Goal: Find specific page/section: Find specific page/section

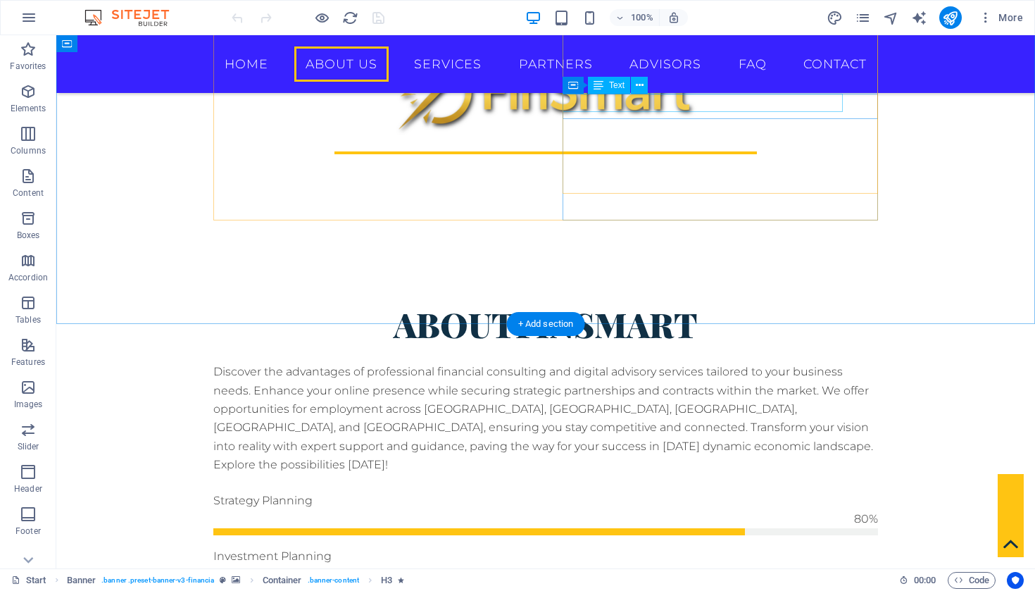
scroll to position [688, 0]
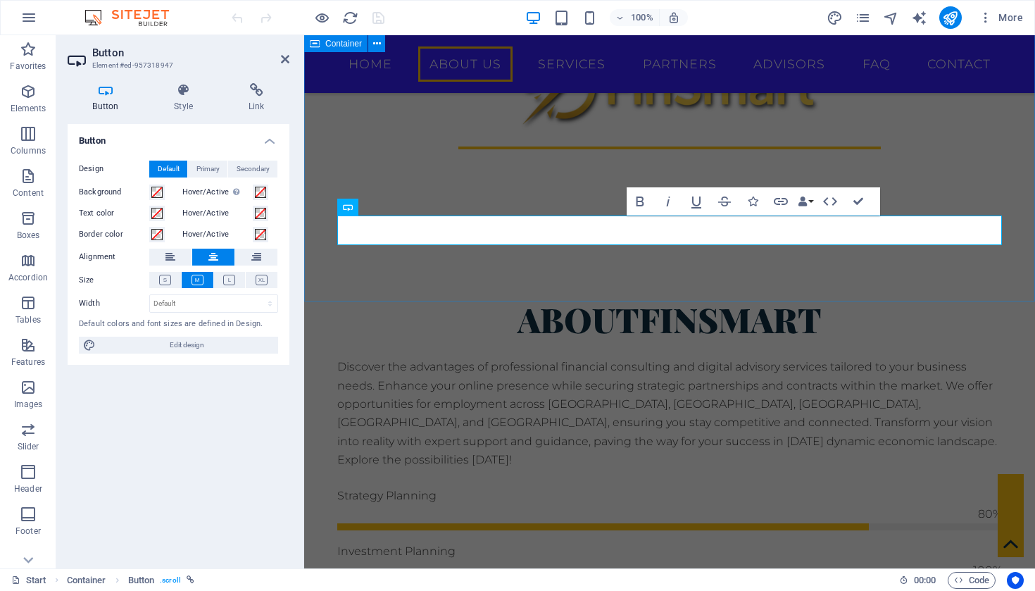
click at [771, 284] on div "About FinSmart Discover the advantages of professional financial consulting and…" at bounding box center [669, 549] width 731 height 617
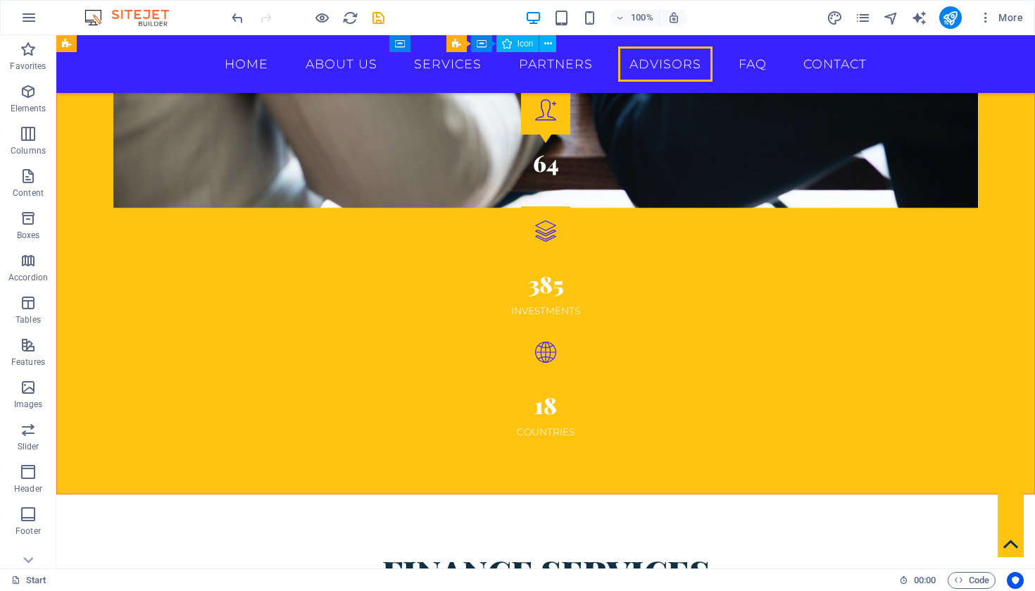
scroll to position [2544, 0]
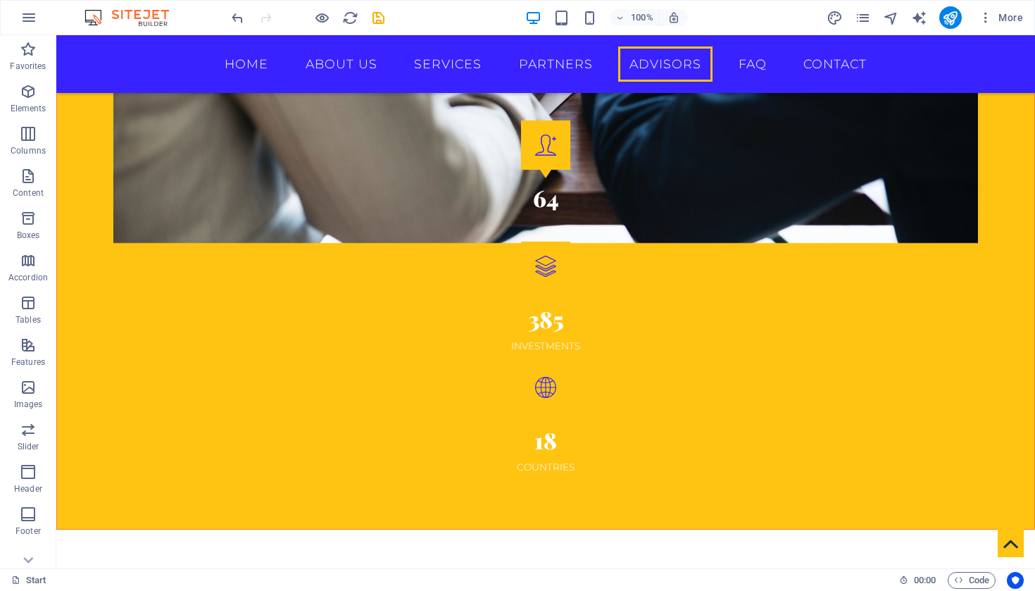
click at [153, 20] on img at bounding box center [134, 17] width 106 height 17
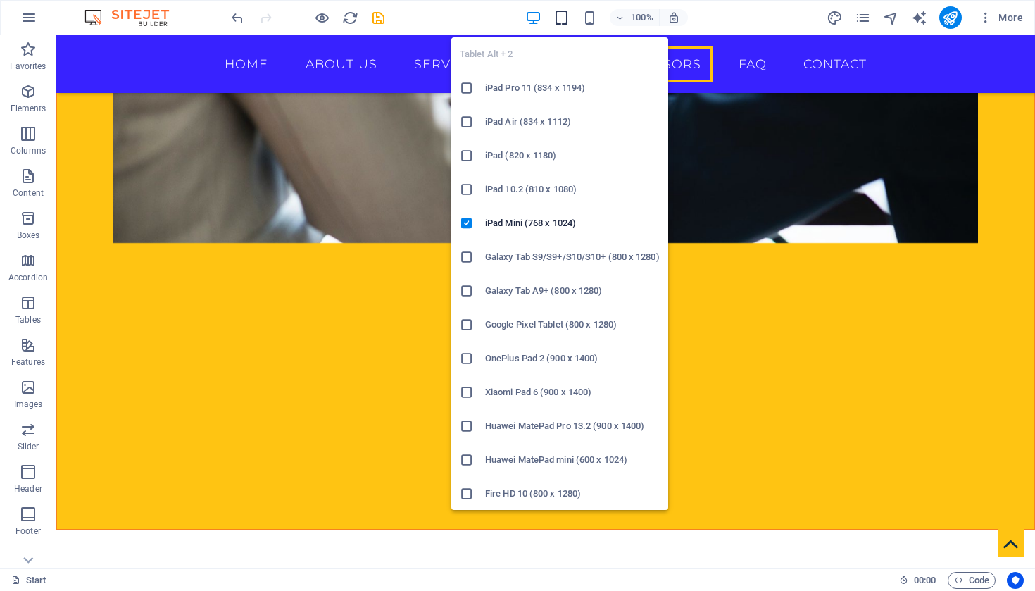
click at [567, 20] on icon "button" at bounding box center [561, 18] width 16 height 16
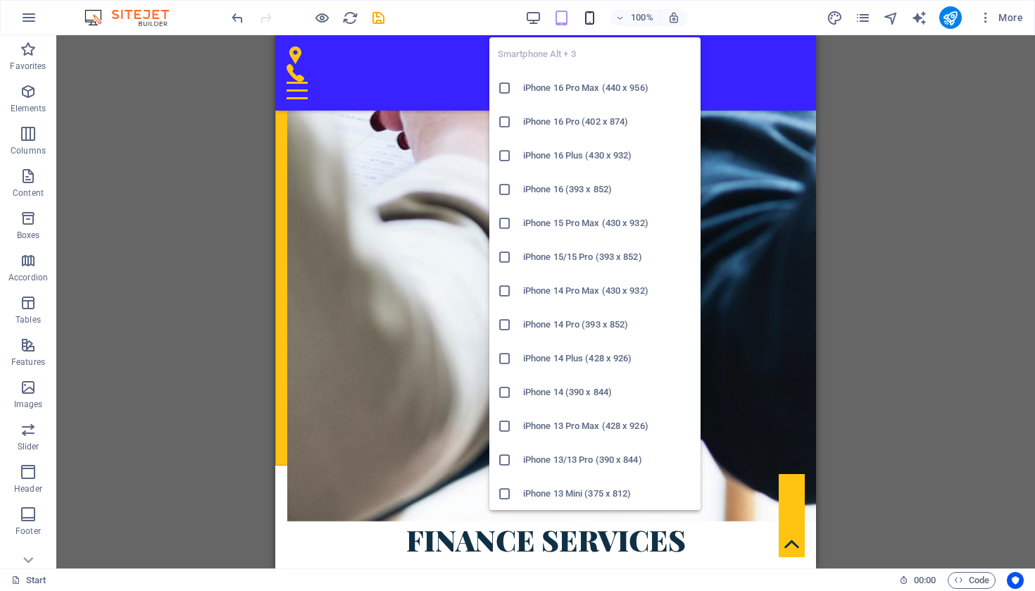
click at [594, 22] on icon "button" at bounding box center [589, 18] width 16 height 16
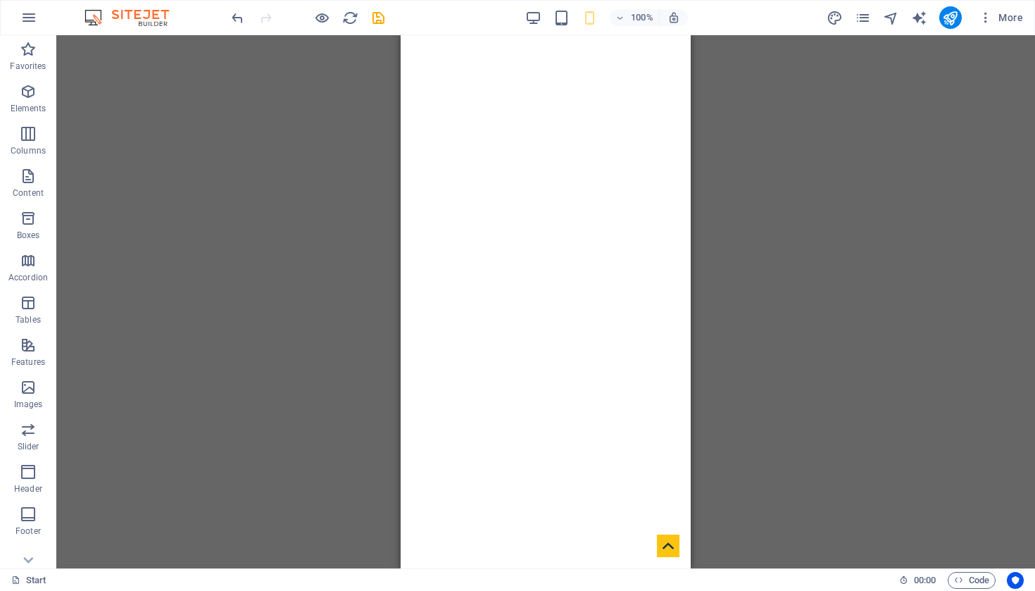
scroll to position [0, 0]
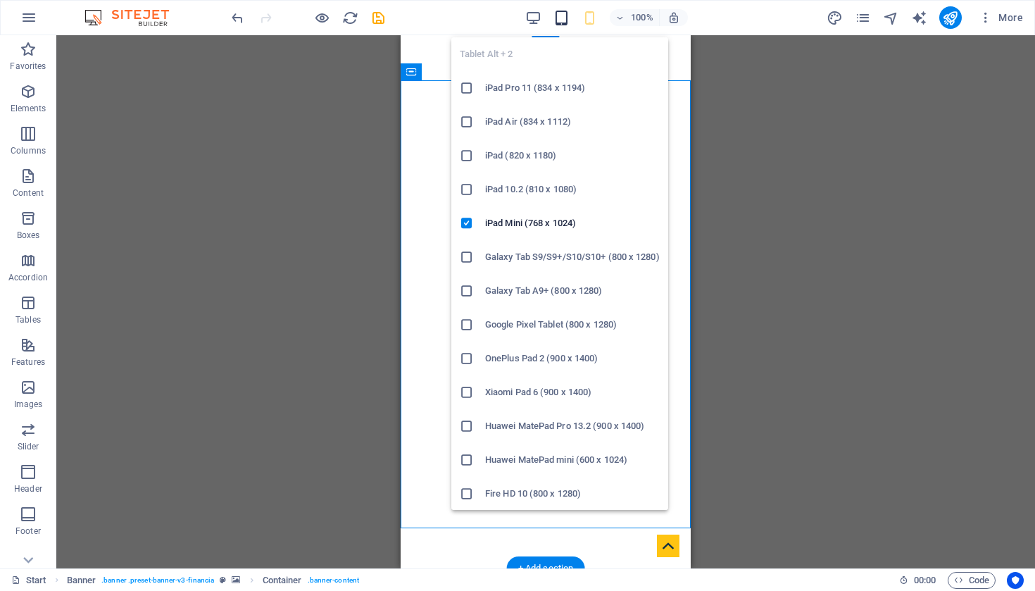
click at [560, 24] on icon "button" at bounding box center [561, 18] width 16 height 16
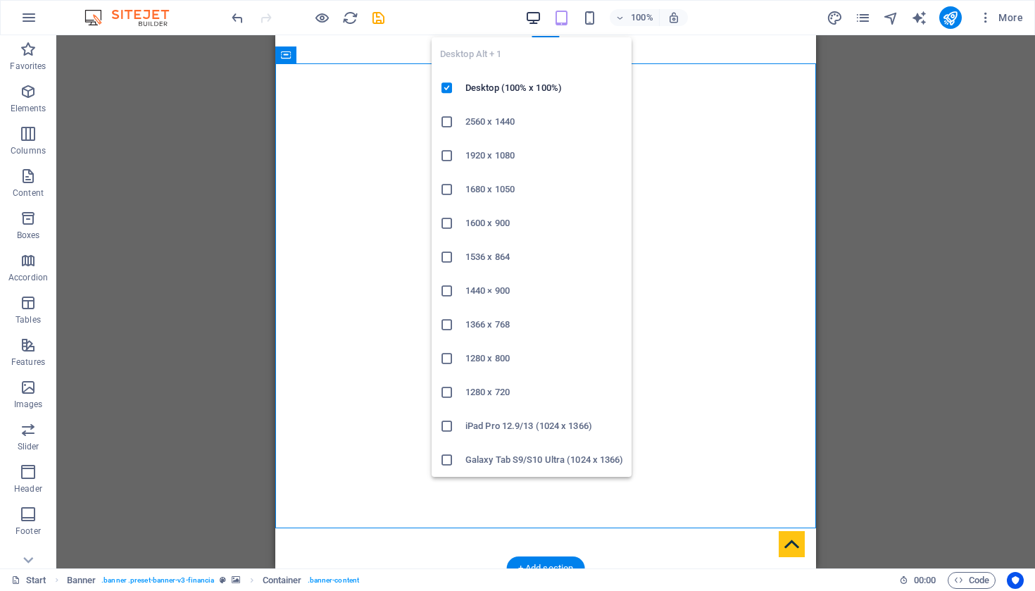
click at [527, 18] on icon "button" at bounding box center [533, 18] width 16 height 16
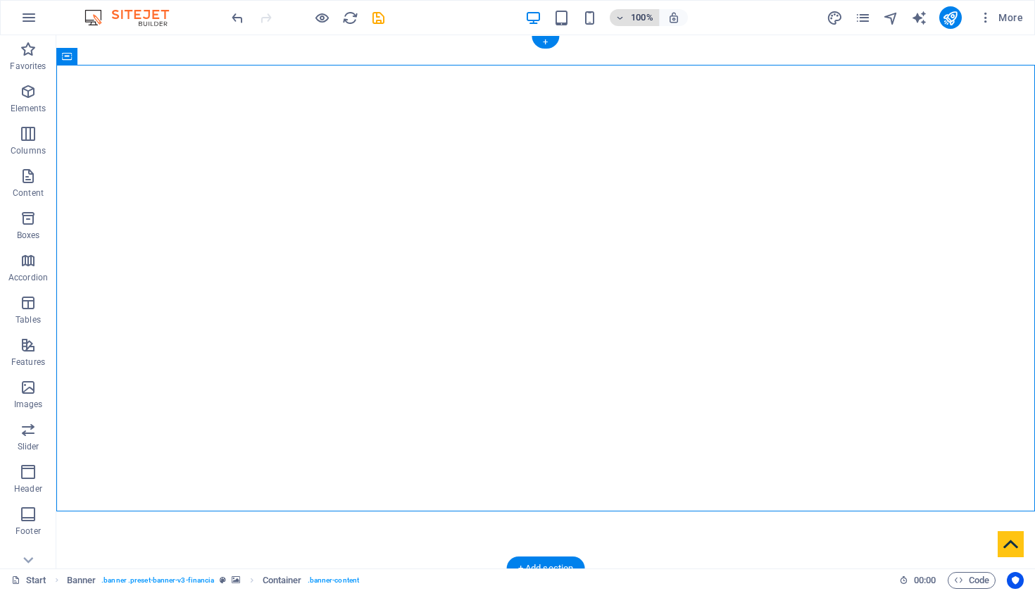
click at [621, 17] on icon "button" at bounding box center [620, 17] width 10 height 9
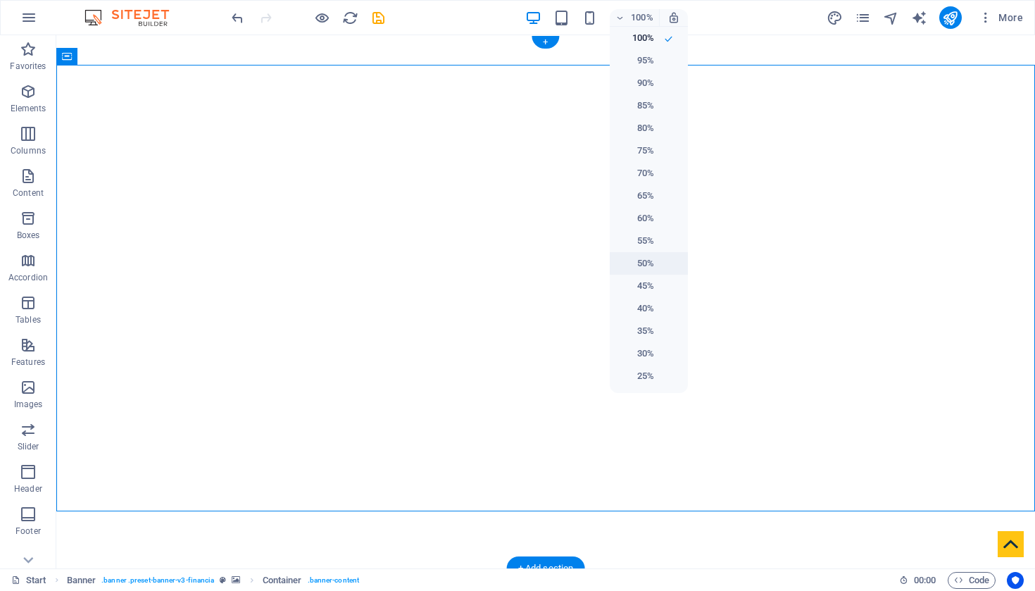
click at [657, 266] on li "50%" at bounding box center [649, 263] width 78 height 23
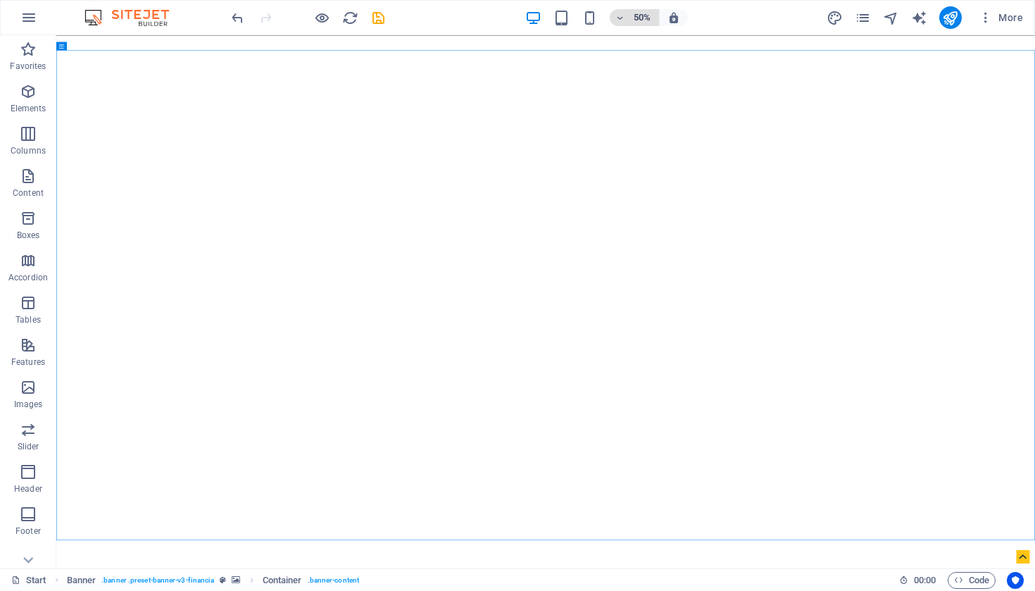
click at [648, 21] on h6 "50%" at bounding box center [642, 17] width 23 height 17
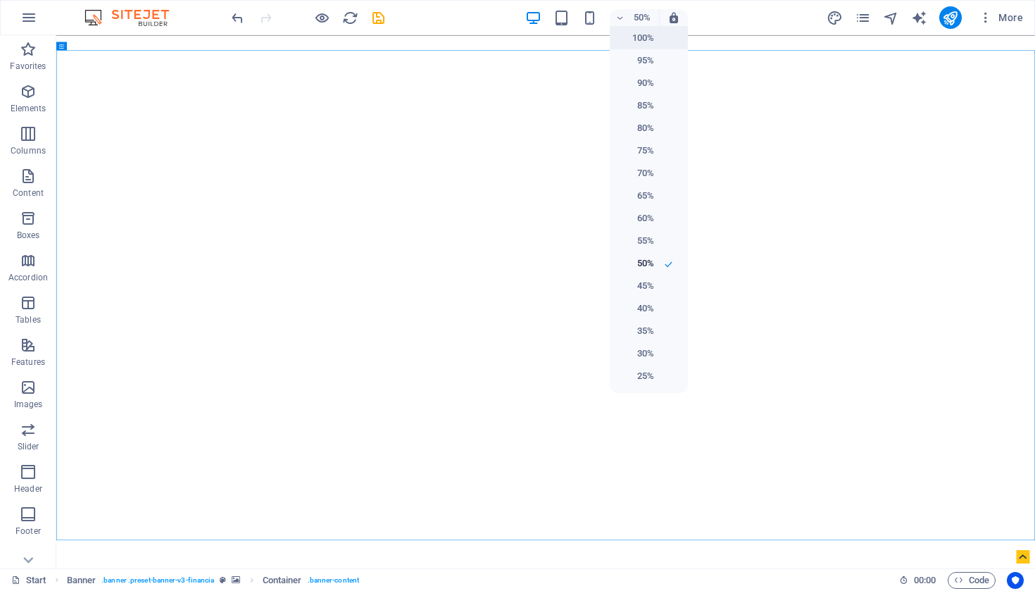
click at [647, 40] on h6 "100%" at bounding box center [636, 38] width 36 height 17
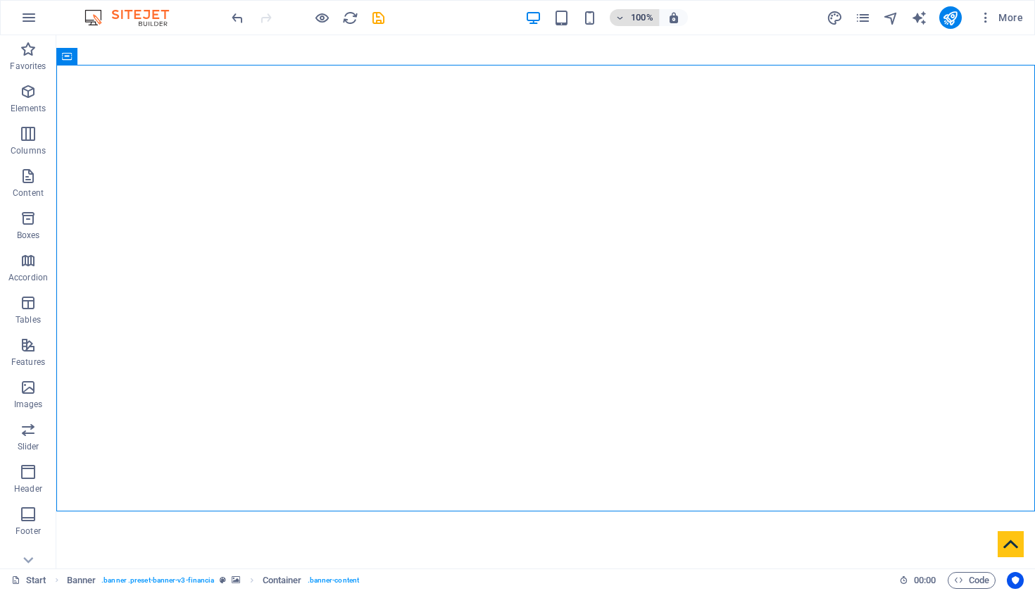
click at [639, 21] on h6 "100%" at bounding box center [642, 17] width 23 height 17
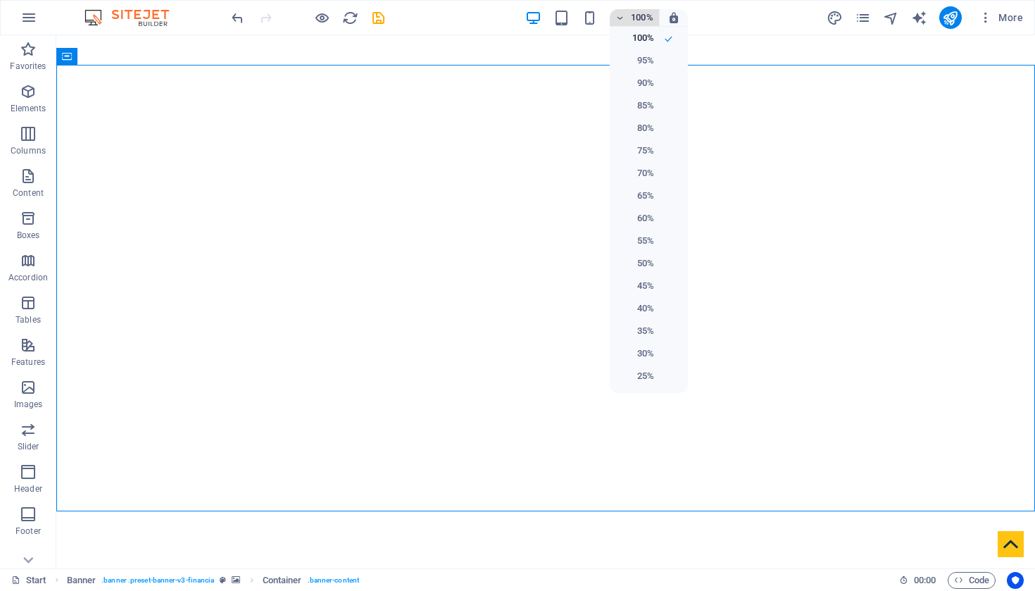
click at [639, 21] on div at bounding box center [517, 295] width 1035 height 591
